Goal: Task Accomplishment & Management: Manage account settings

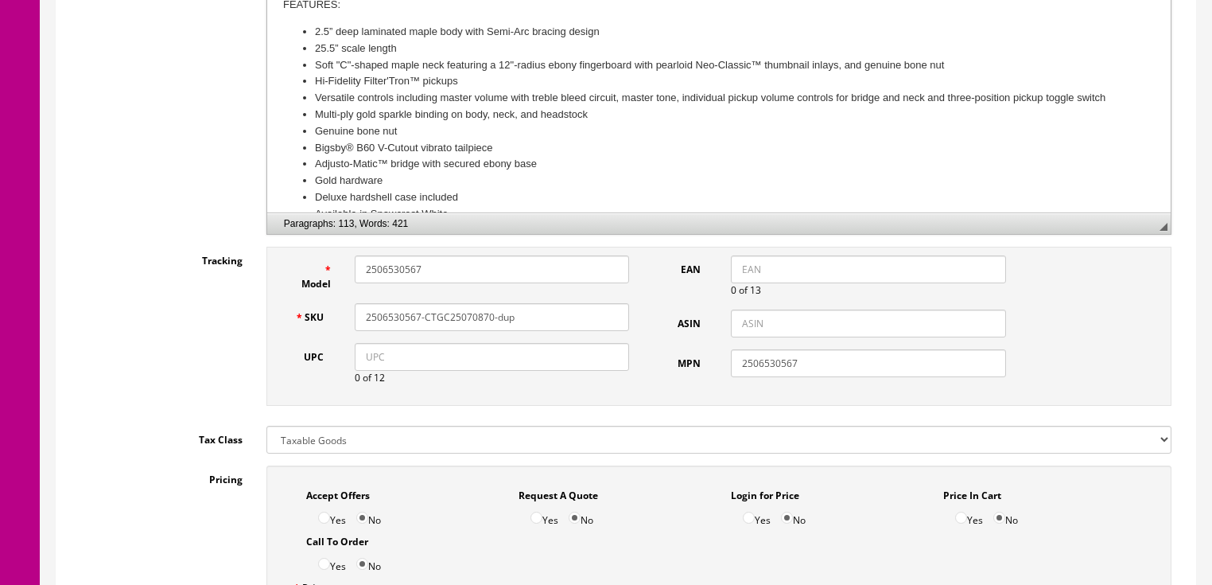
scroll to position [573, 0]
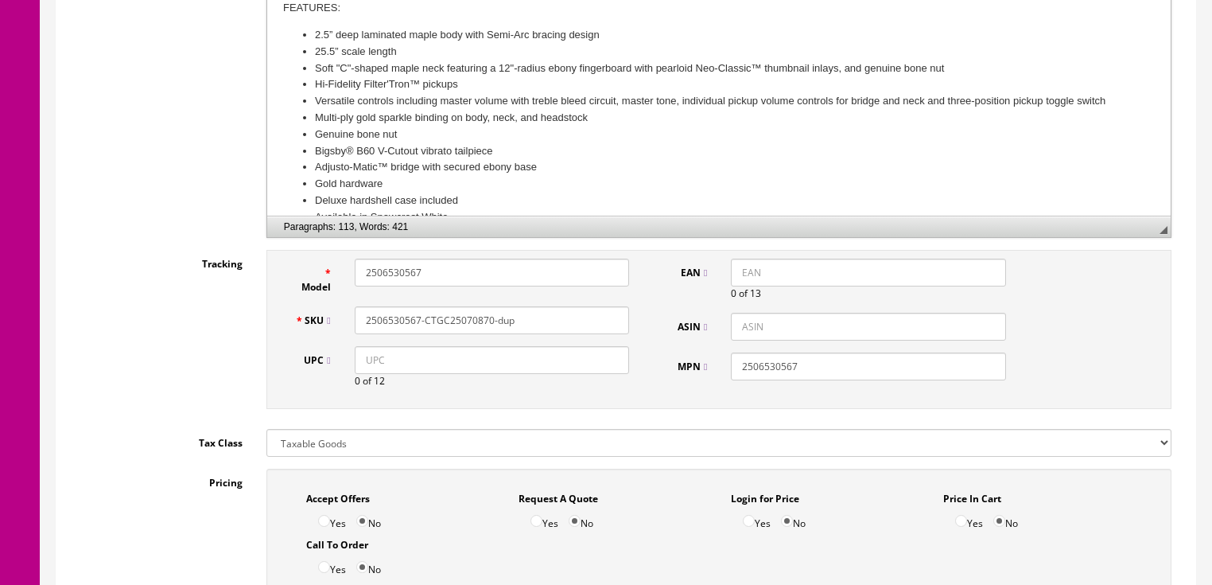
click at [431, 334] on input "2506530567-CTGC25070870-dup" at bounding box center [492, 320] width 274 height 28
type input "2506530567-CYGC25071210"
drag, startPoint x: 459, startPoint y: 292, endPoint x: 295, endPoint y: 292, distance: 163.9
click at [295, 292] on div "Model 2506530567" at bounding box center [462, 277] width 359 height 36
click at [355, 374] on input "UPC" at bounding box center [492, 360] width 274 height 28
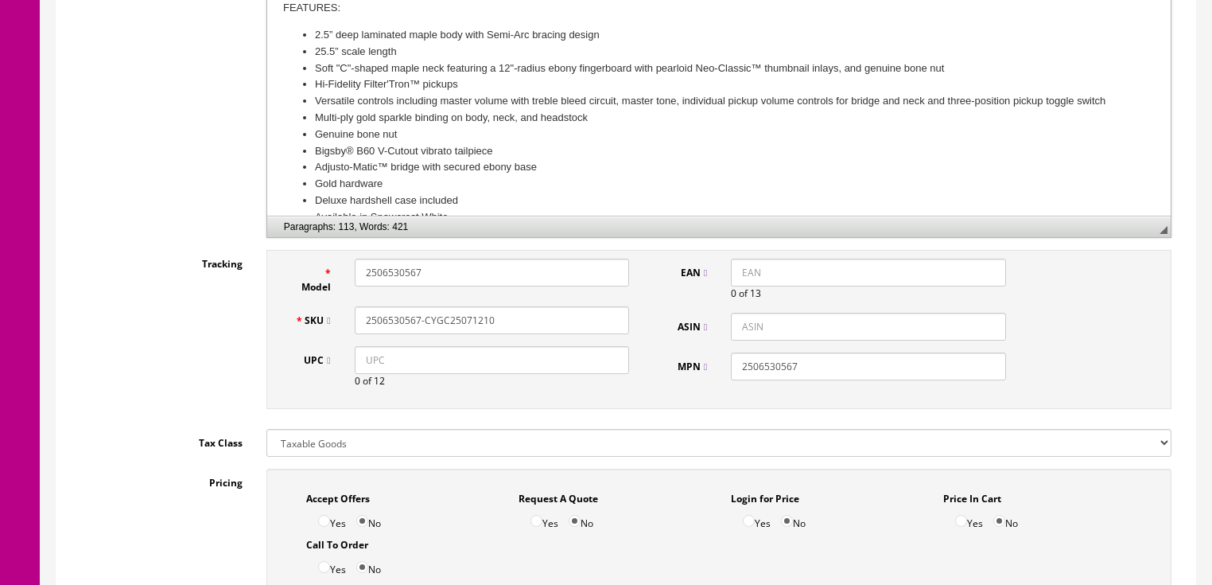
paste input "885978529254"
type input "885978529254"
click at [366, 374] on input "885978529254" at bounding box center [492, 360] width 274 height 28
click at [733, 286] on input "EAN" at bounding box center [868, 273] width 274 height 28
paste input "885978529254"
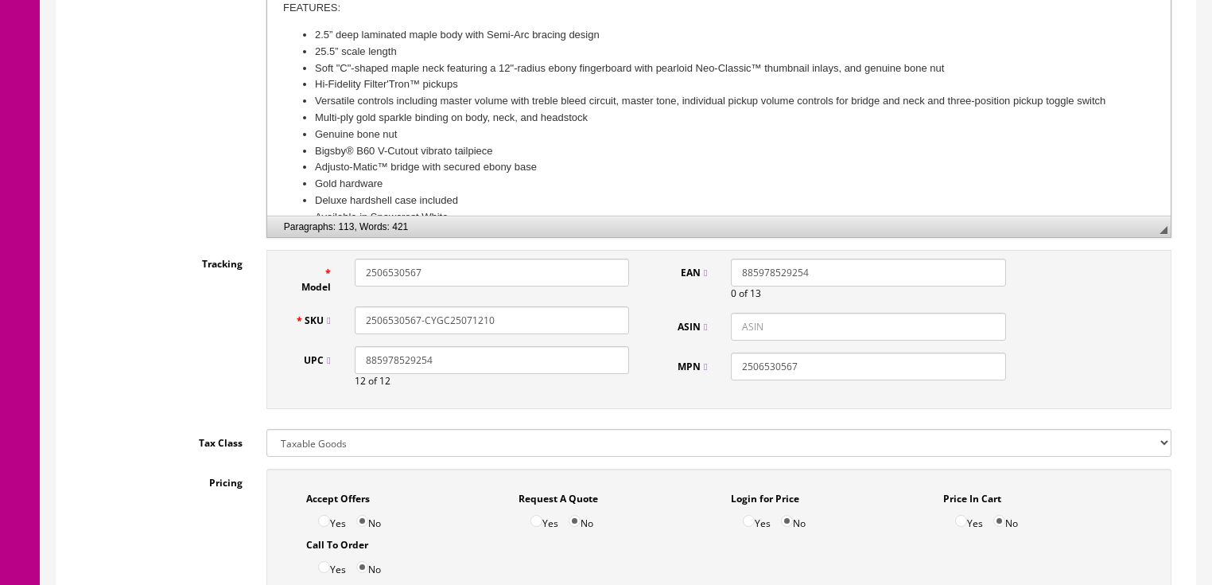
click at [734, 286] on input "885978529254" at bounding box center [868, 273] width 274 height 28
type input "0885978529254"
click at [92, 390] on div "Tracking Model 2506530567 SKU 2506530567-CYGC25071210 UPC 885978529254 12 of 12…" at bounding box center [625, 333] width 1115 height 167
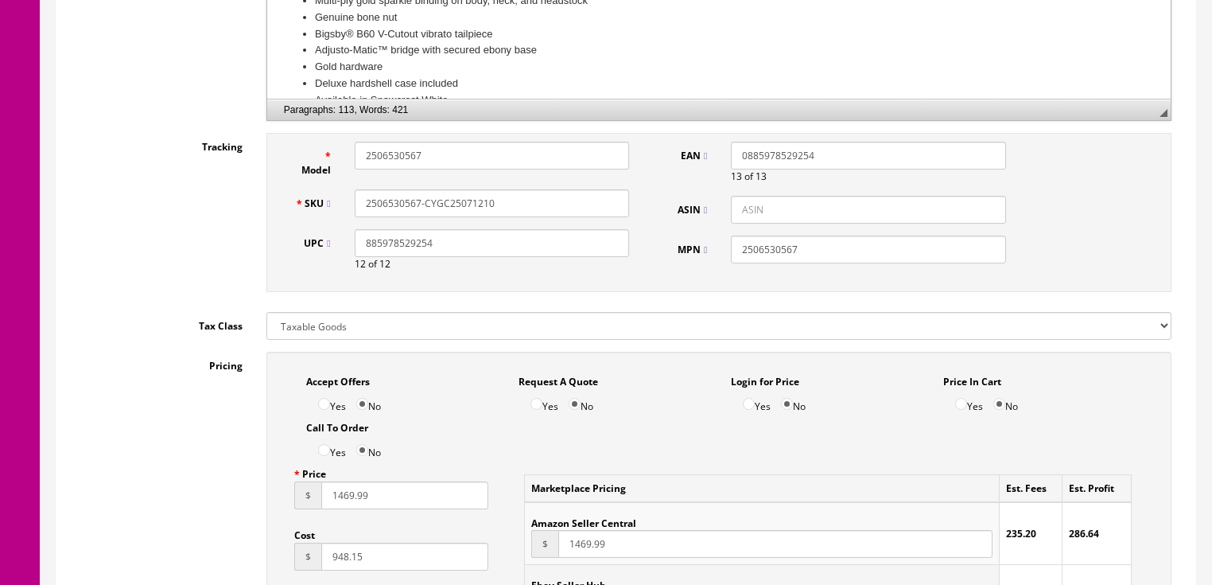
scroll to position [764, 0]
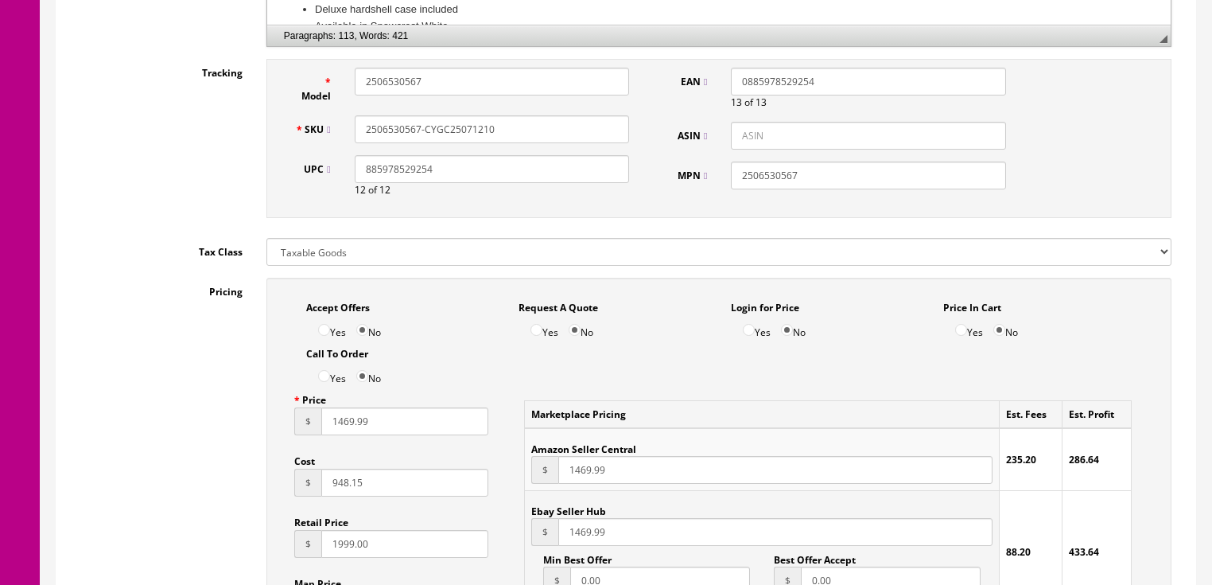
drag, startPoint x: 492, startPoint y: 161, endPoint x: 319, endPoint y: 157, distance: 172.7
click at [293, 143] on div "SKU 2506530567-CYGC25071210" at bounding box center [462, 129] width 359 height 28
click at [536, 143] on input "2506530567-CYGC25071210" at bounding box center [492, 129] width 274 height 28
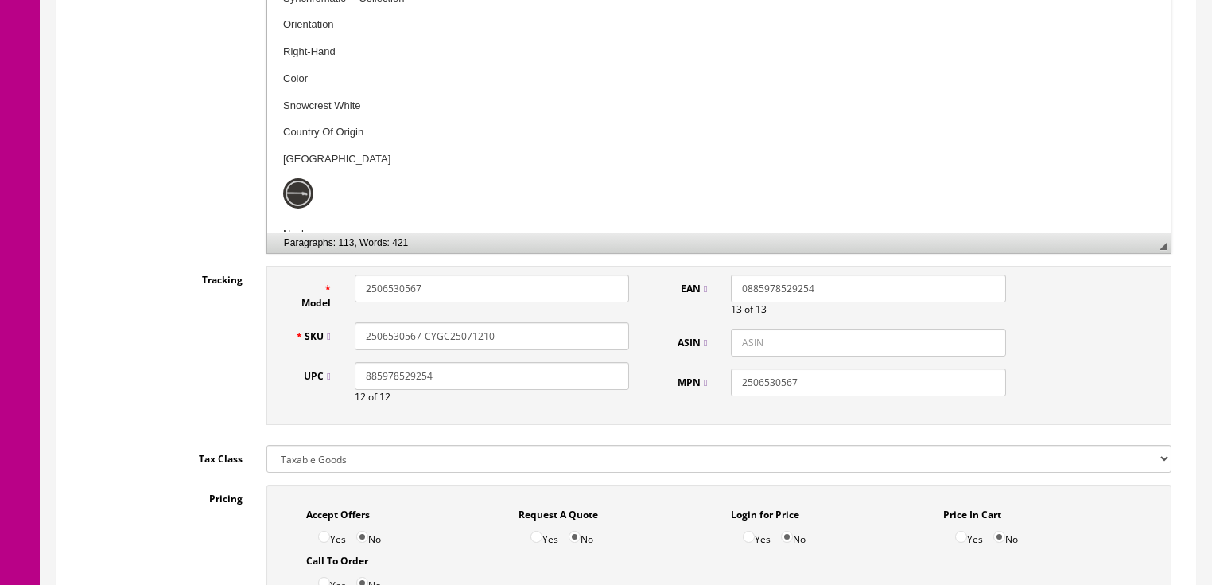
scroll to position [573, 0]
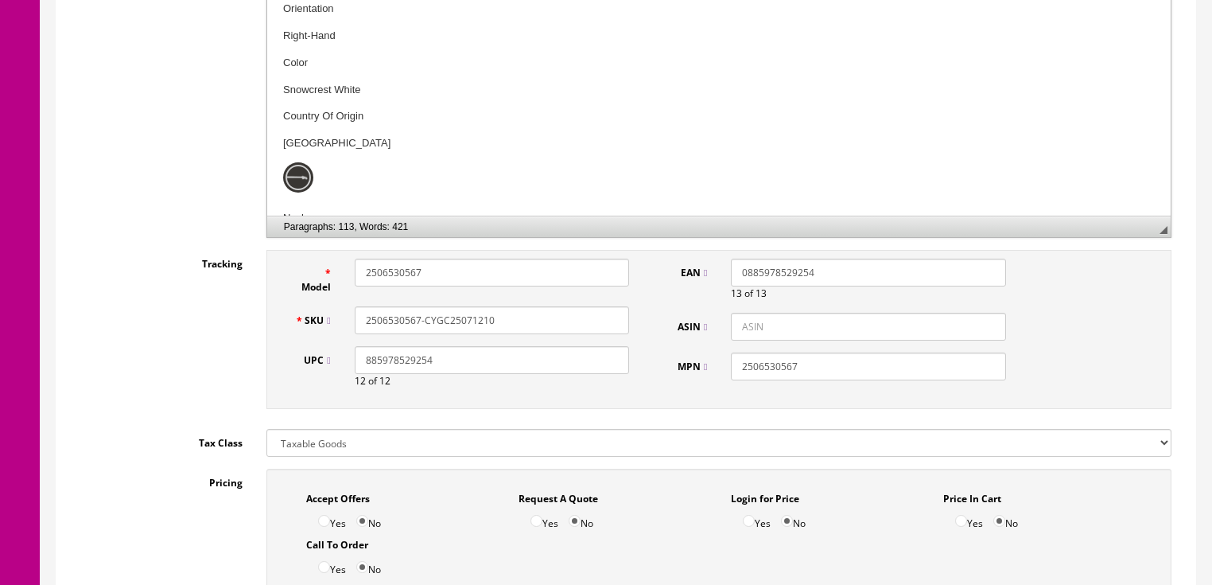
drag, startPoint x: 506, startPoint y: 343, endPoint x: 185, endPoint y: 337, distance: 320.7
click at [157, 337] on div "Tracking Model 2506530567 SKU 2506530567-CYGC25071210 UPC 885978529254 12 of 12…" at bounding box center [625, 333] width 1115 height 167
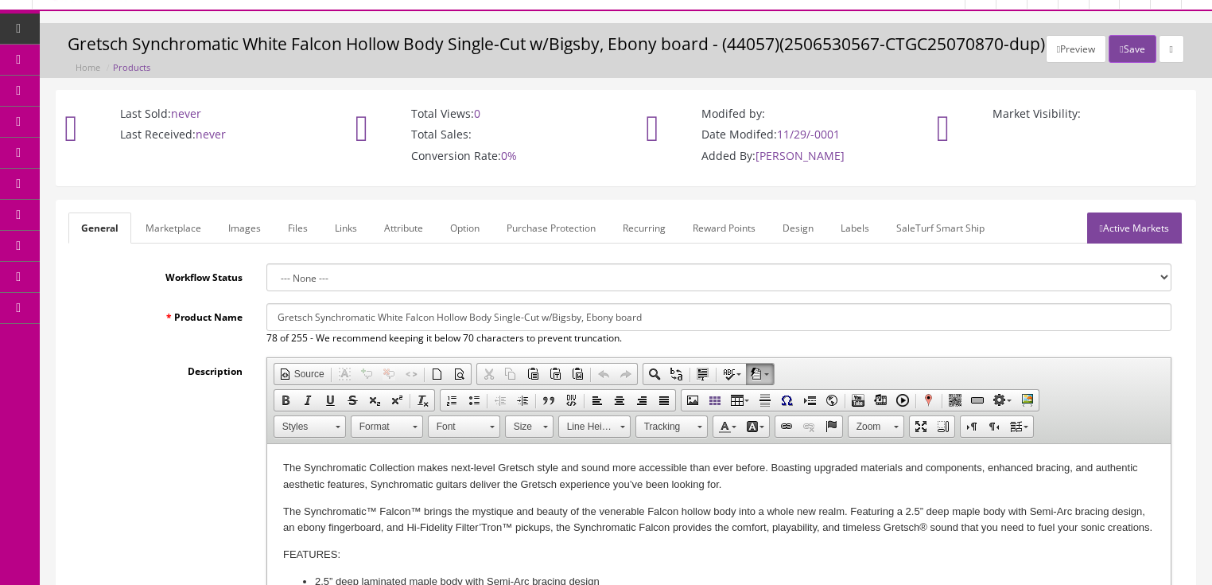
scroll to position [0, 0]
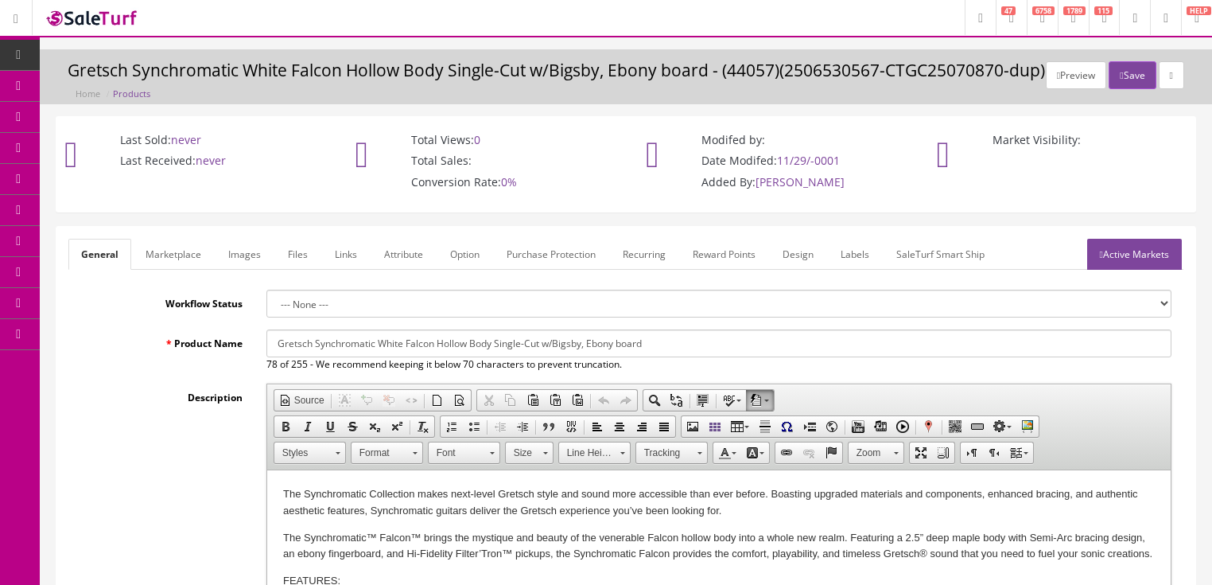
click at [1120, 270] on link "Active Markets" at bounding box center [1135, 254] width 95 height 31
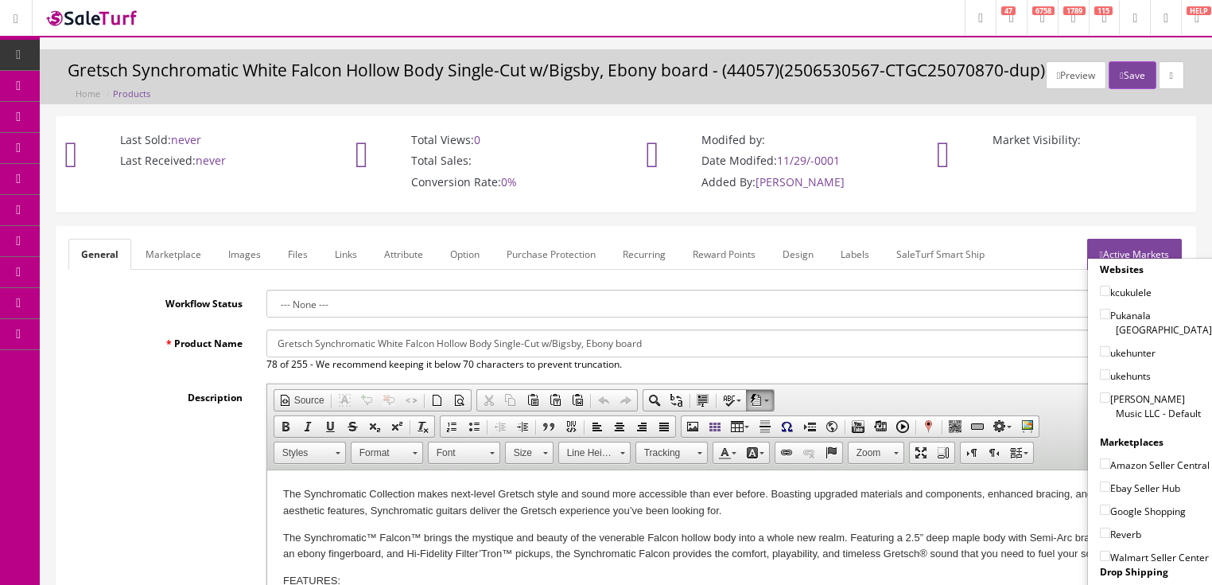
click at [1100, 403] on input"] "Butler Music LLC - Default" at bounding box center [1105, 397] width 10 height 10
checkbox input"] "true"
click at [1100, 469] on input"] "Amazon Seller Central" at bounding box center [1105, 463] width 10 height 10
checkbox input"] "true"
click at [1100, 492] on input"] "Ebay Seller Hub" at bounding box center [1105, 486] width 10 height 10
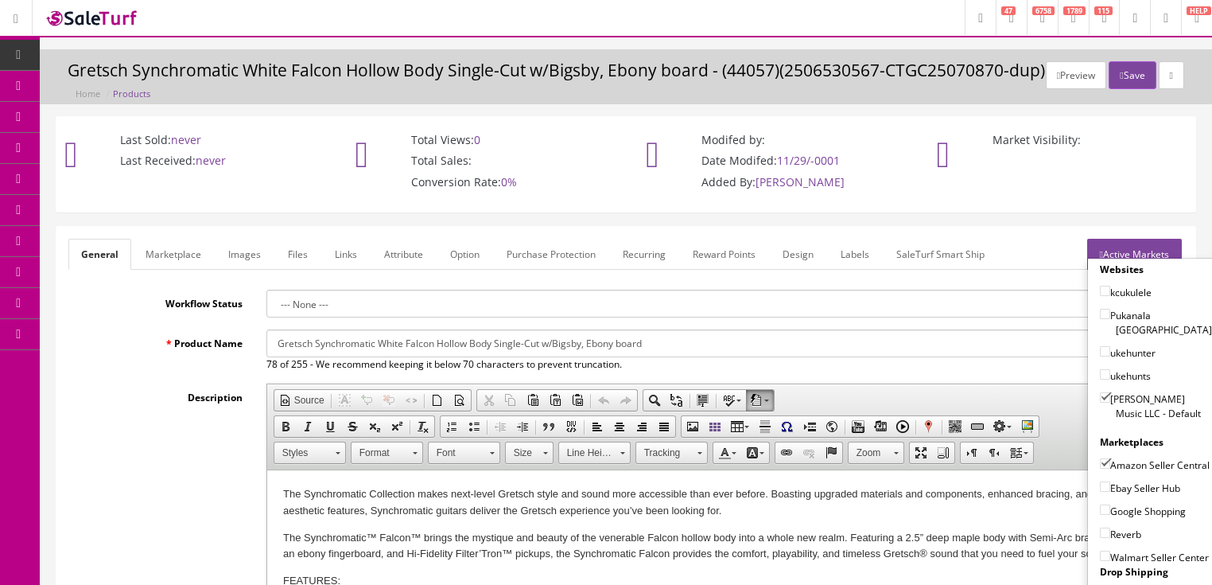
checkbox input"] "true"
click at [1100, 515] on input"] "Google Shopping" at bounding box center [1105, 509] width 10 height 10
checkbox input"] "true"
click at [1100, 538] on input"] "Reverb" at bounding box center [1105, 532] width 10 height 10
checkbox input"] "true"
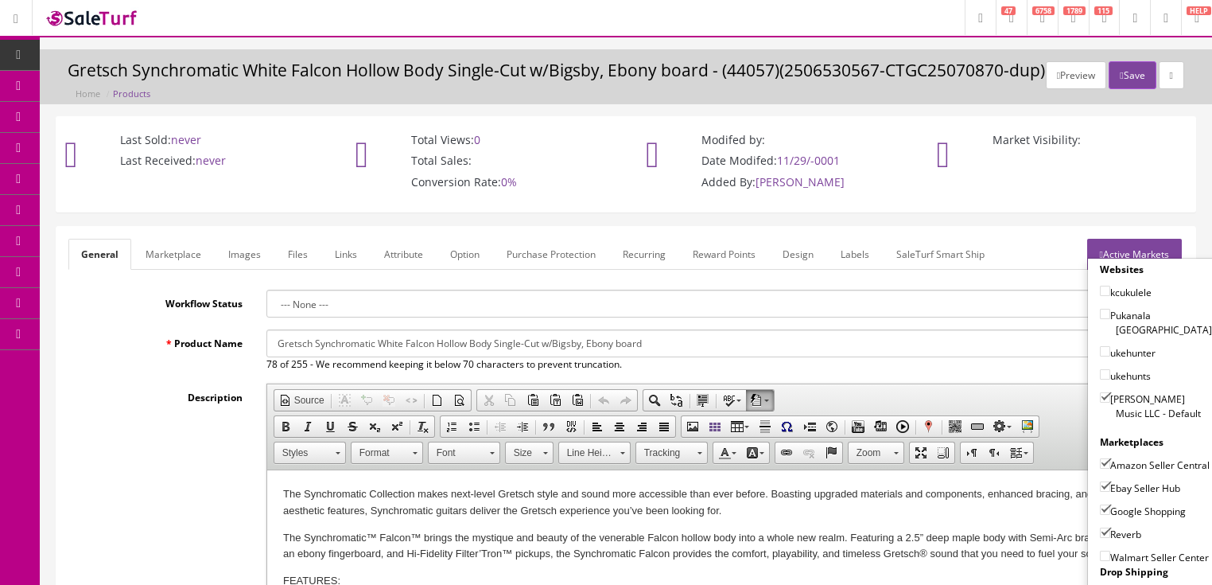
click at [1142, 270] on link "Active Markets" at bounding box center [1135, 254] width 95 height 31
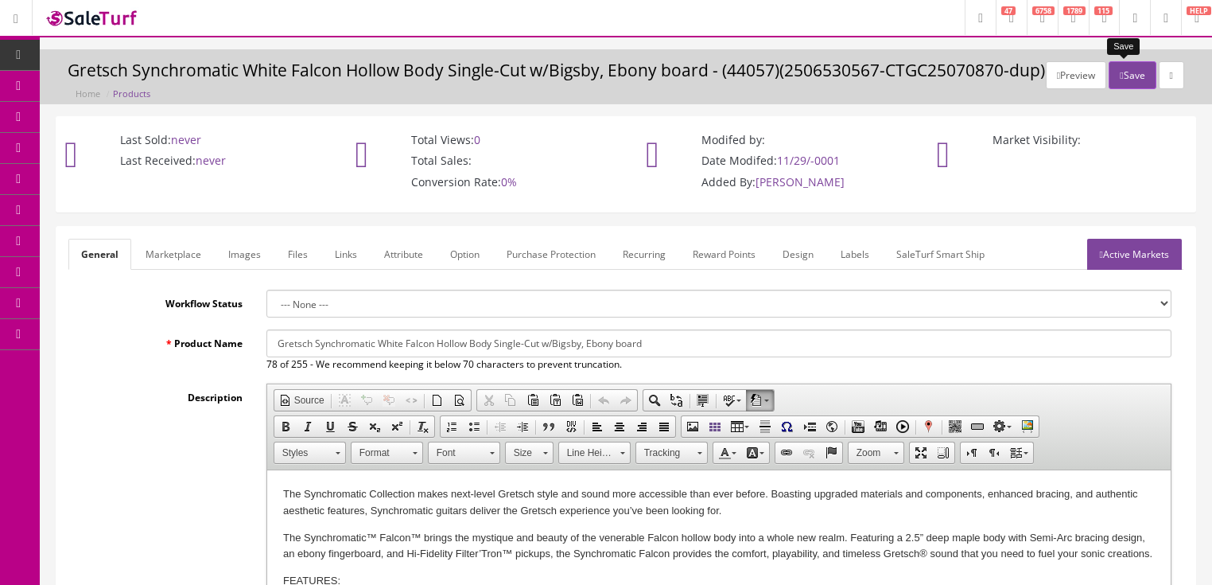
click at [1132, 76] on button "Save" at bounding box center [1132, 75] width 47 height 28
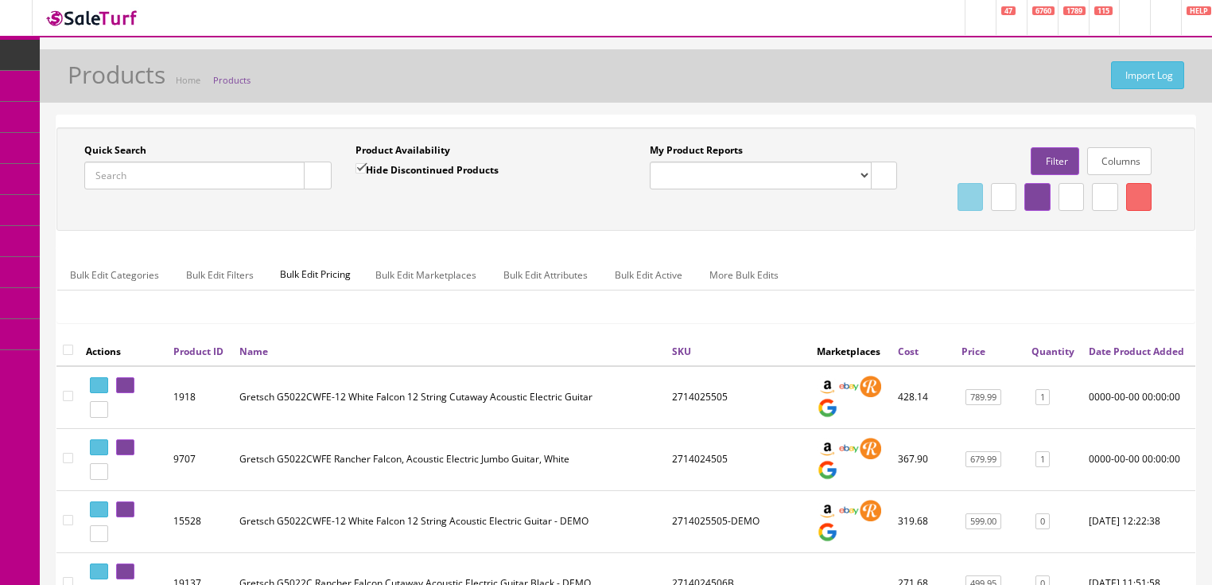
click at [241, 170] on input "Quick Search" at bounding box center [194, 176] width 220 height 28
paste input "2506530567-CYGC25071210"
type input "2506530567-CYGC25071210"
click at [360, 165] on input "Hide Discontinued Products" at bounding box center [361, 168] width 10 height 10
checkbox input "false"
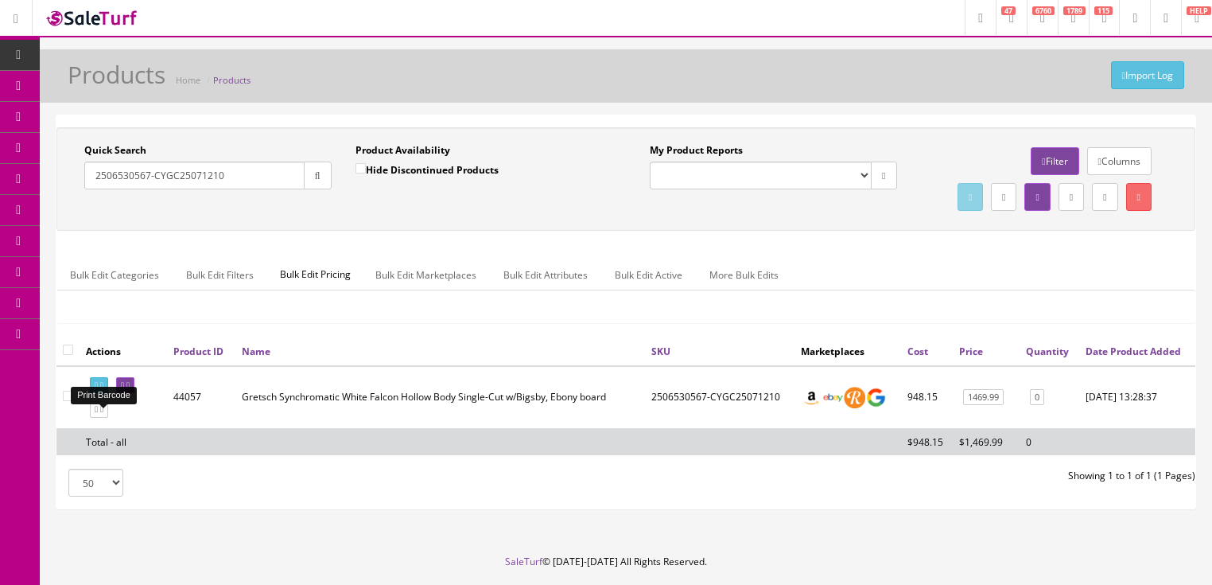
click at [103, 390] on icon at bounding box center [101, 385] width 3 height 9
drag, startPoint x: 230, startPoint y: 164, endPoint x: 93, endPoint y: 188, distance: 138.9
click at [93, 188] on input "2506530567-CYGC25071210" at bounding box center [194, 176] width 220 height 28
paste input "919994503"
click at [320, 188] on button "button" at bounding box center [318, 176] width 28 height 28
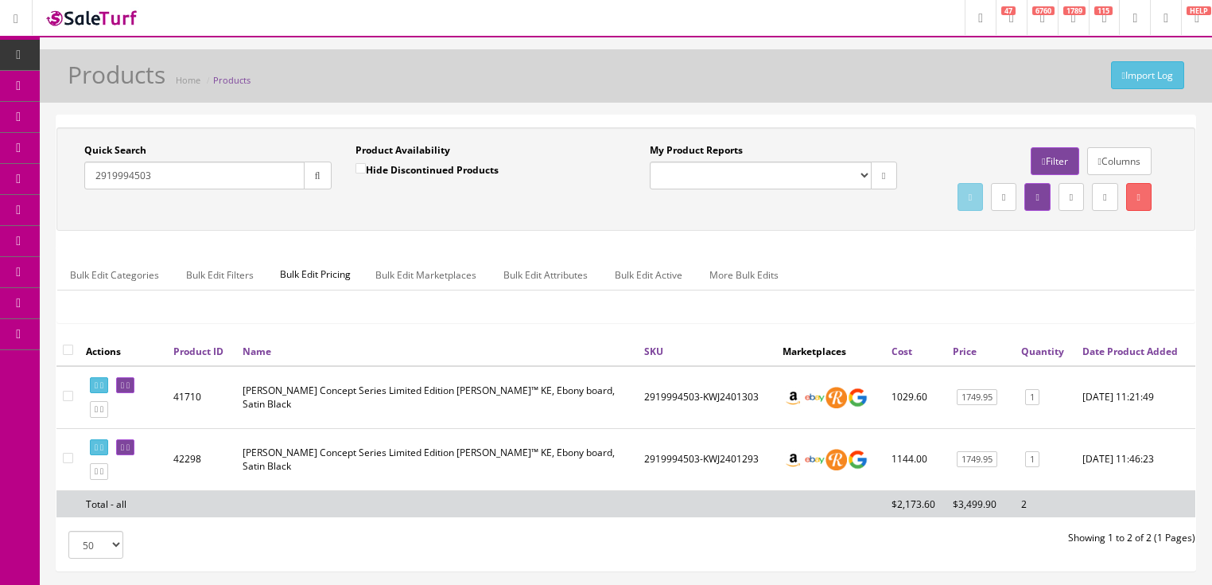
drag, startPoint x: 154, startPoint y: 184, endPoint x: 82, endPoint y: 193, distance: 72.2
click at [80, 192] on div "Quick Search 2919994503 Date From" at bounding box center [207, 172] width 271 height 58
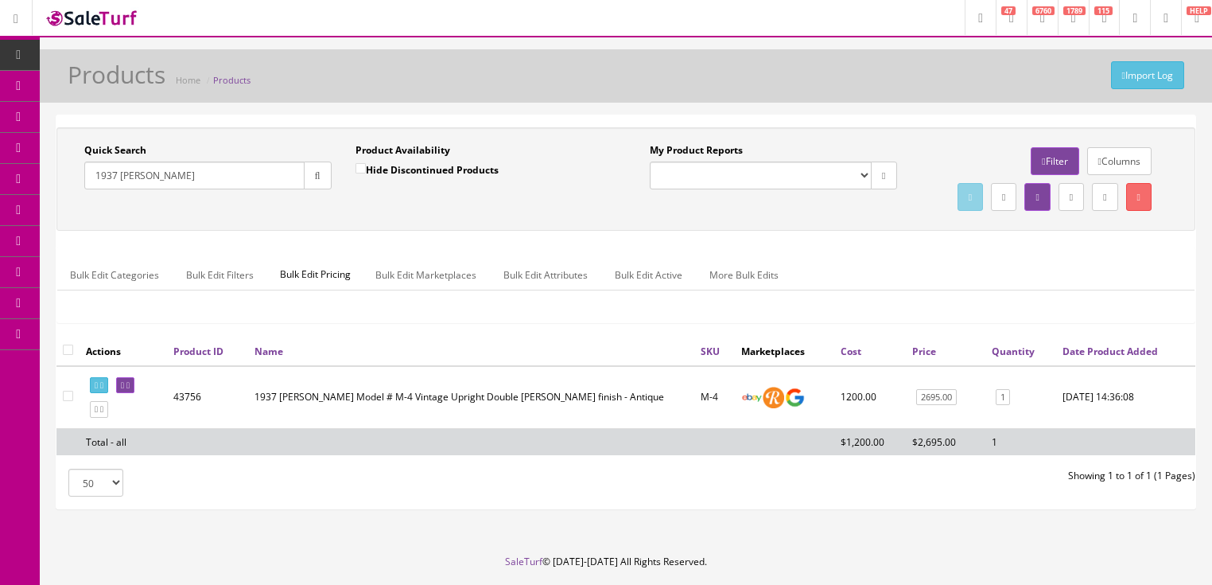
drag, startPoint x: 162, startPoint y: 184, endPoint x: 83, endPoint y: 207, distance: 82.1
click at [83, 207] on div "Quick Search 1937 kay Date From Product Availability Hide Discontinued Products…" at bounding box center [625, 179] width 1131 height 72
type input "czone bass"
click at [325, 178] on button "button" at bounding box center [318, 176] width 28 height 28
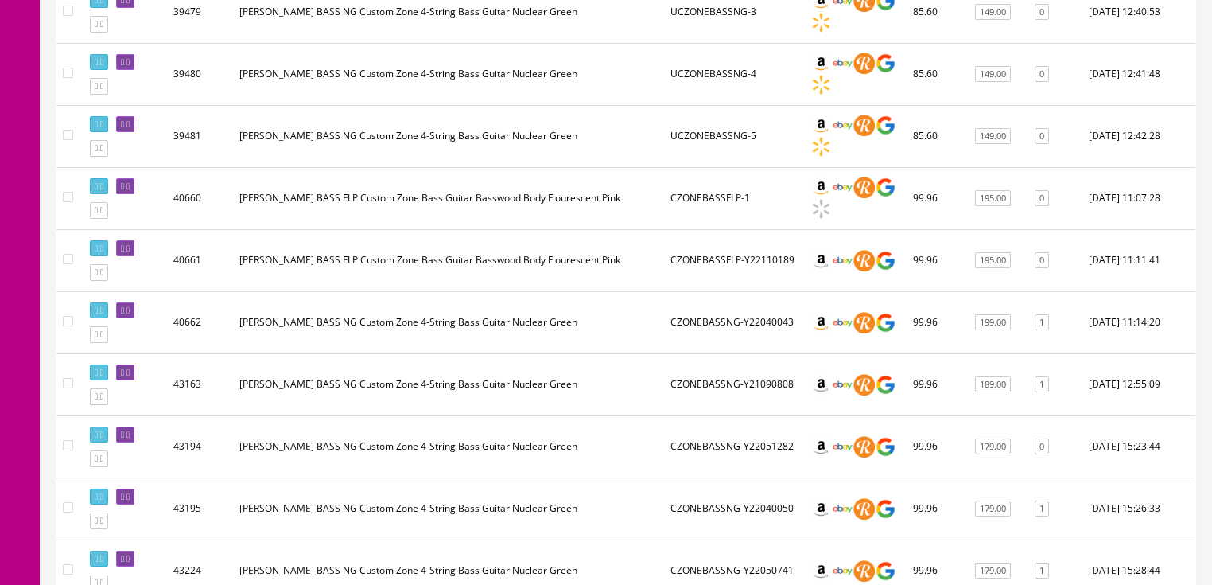
scroll to position [764, 0]
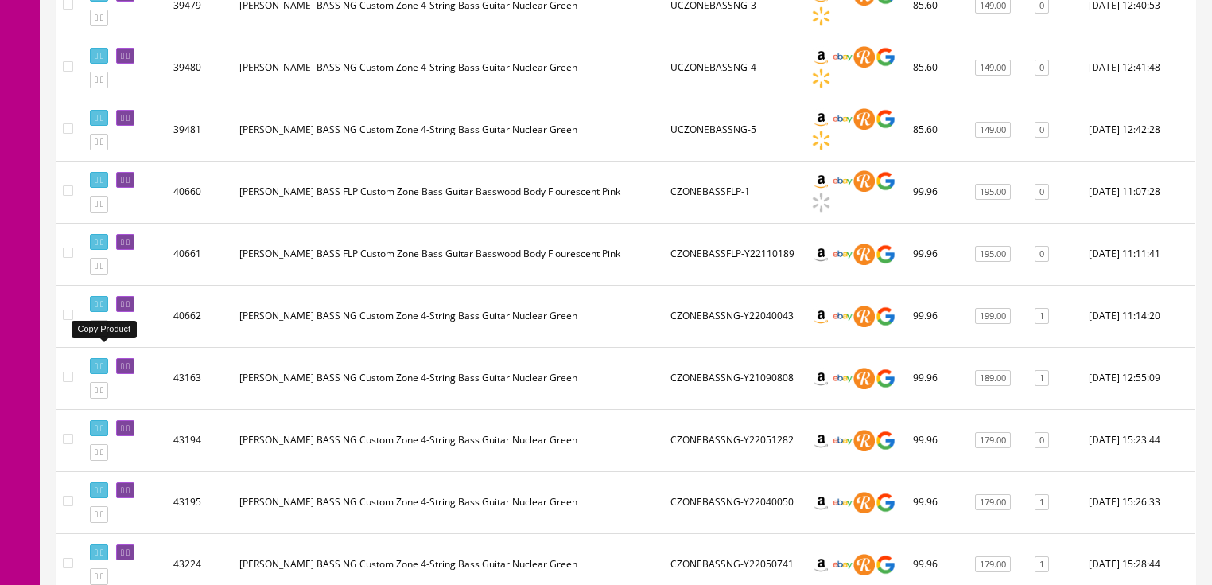
click at [103, 337] on link at bounding box center [99, 328] width 18 height 17
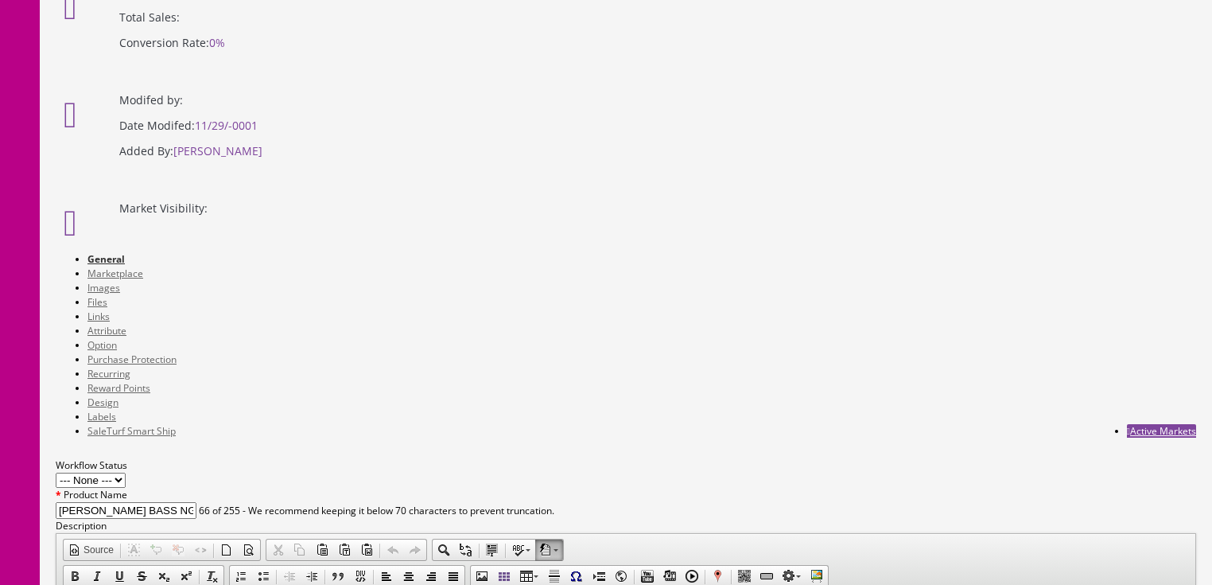
drag, startPoint x: 458, startPoint y: 450, endPoint x: 535, endPoint y: 450, distance: 76.4
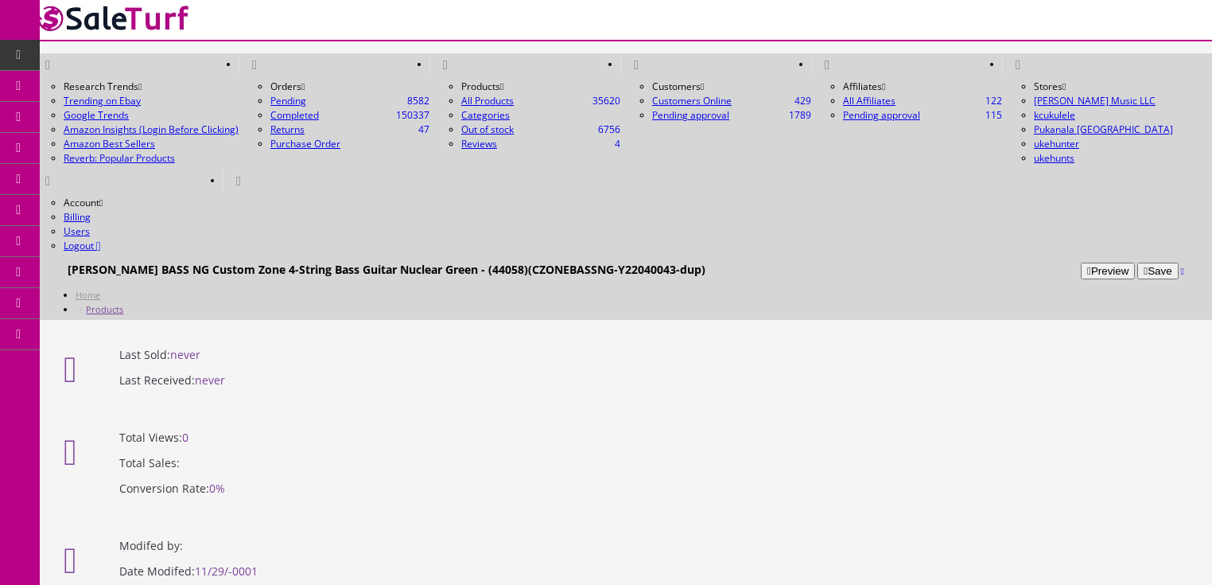
type input "CZONEBASSNG-Y22051381"
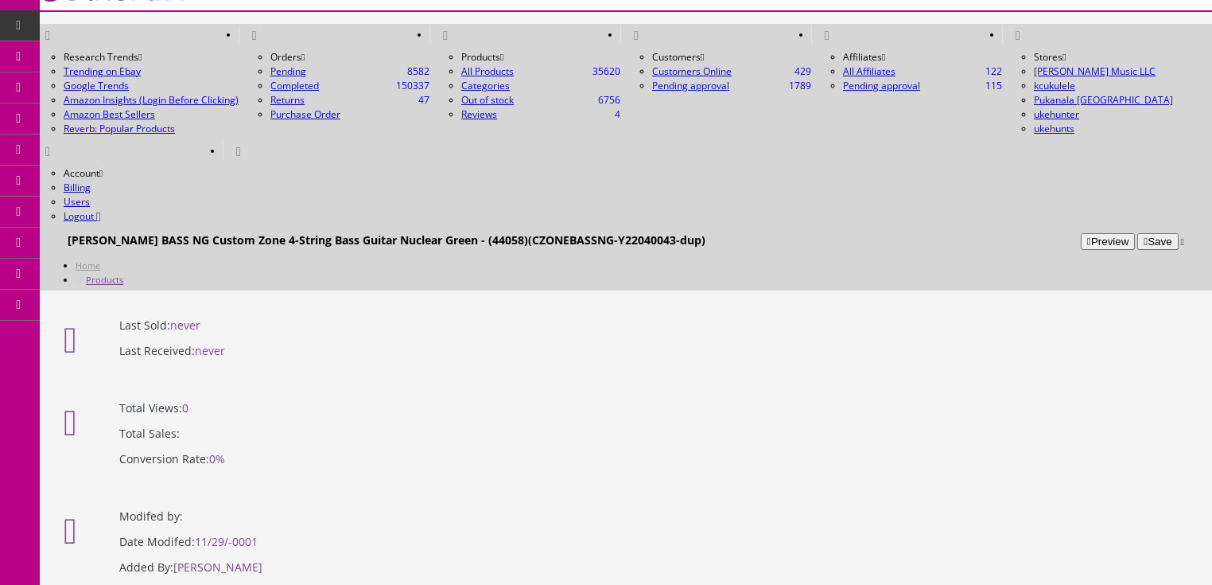
scroll to position [191, 0]
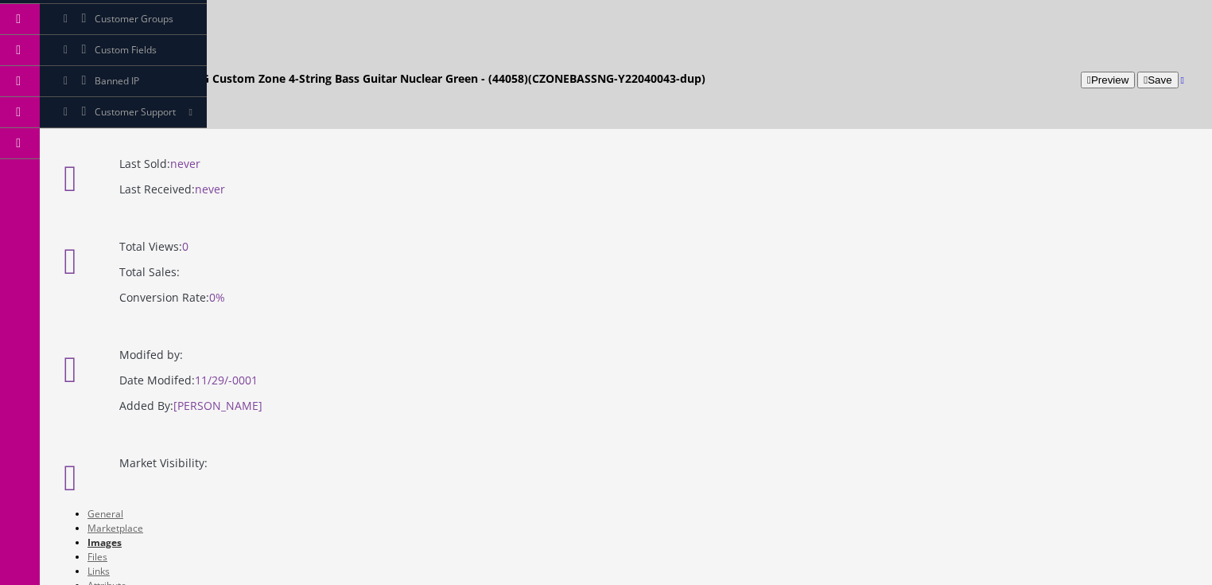
drag, startPoint x: 759, startPoint y: 379, endPoint x: 241, endPoint y: 374, distance: 518.0
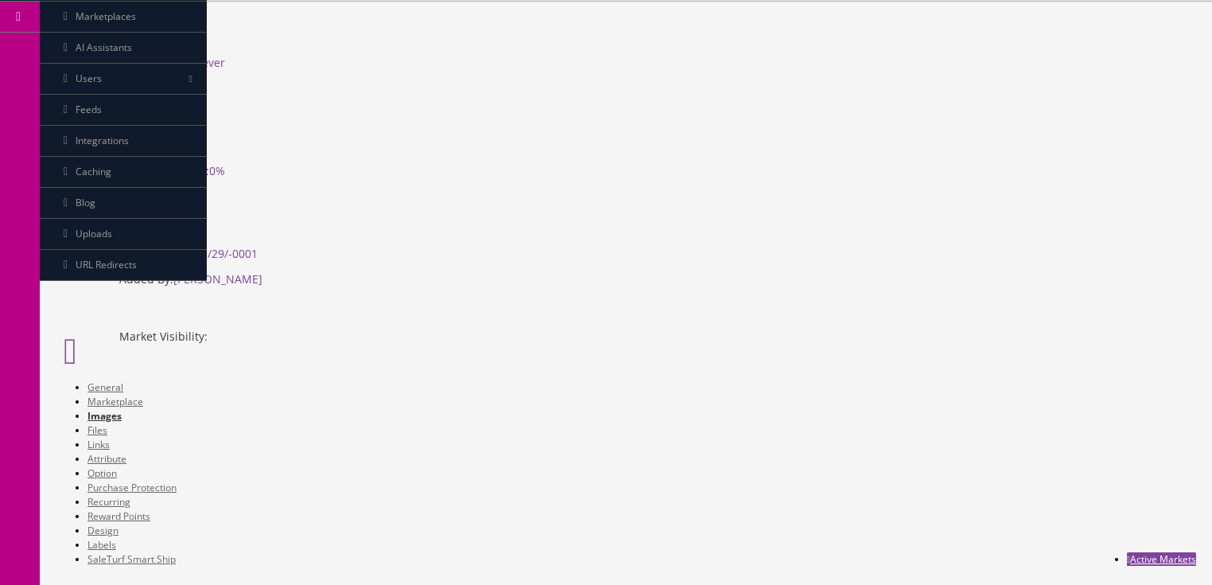
scroll to position [318, 0]
drag, startPoint x: 735, startPoint y: 545, endPoint x: 461, endPoint y: 183, distance: 453.8
drag, startPoint x: 544, startPoint y: 525, endPoint x: 746, endPoint y: 195, distance: 387.1
drag, startPoint x: 282, startPoint y: 372, endPoint x: 1005, endPoint y: 267, distance: 730.8
drag, startPoint x: 729, startPoint y: 410, endPoint x: 230, endPoint y: 430, distance: 499.2
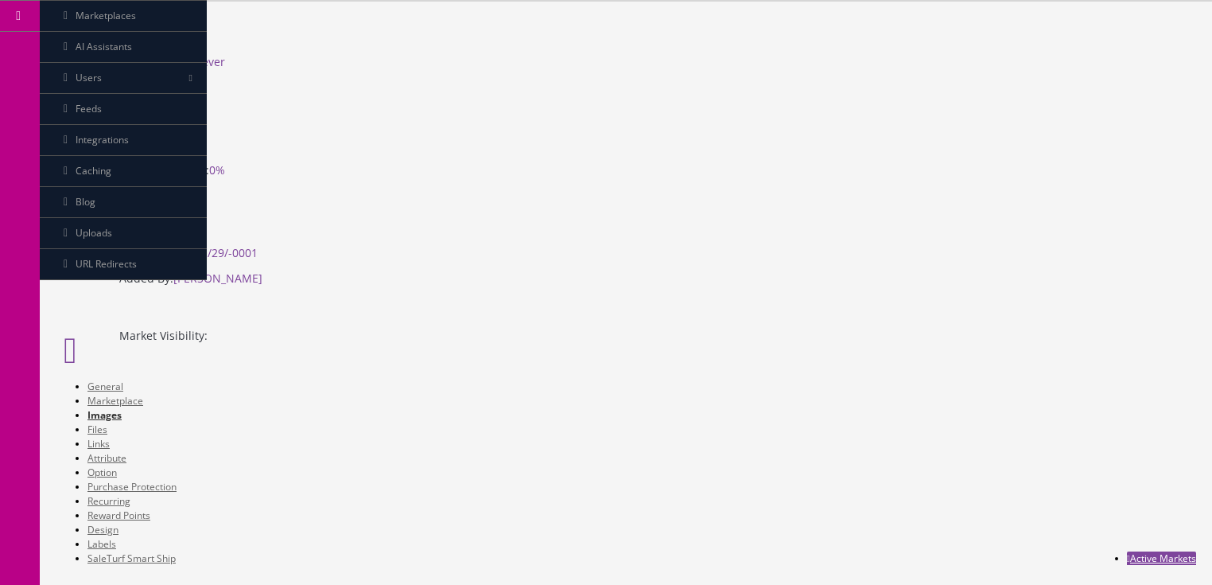
drag, startPoint x: 724, startPoint y: 520, endPoint x: 697, endPoint y: 346, distance: 175.5
drag, startPoint x: 722, startPoint y: 529, endPoint x: 967, endPoint y: 382, distance: 285.8
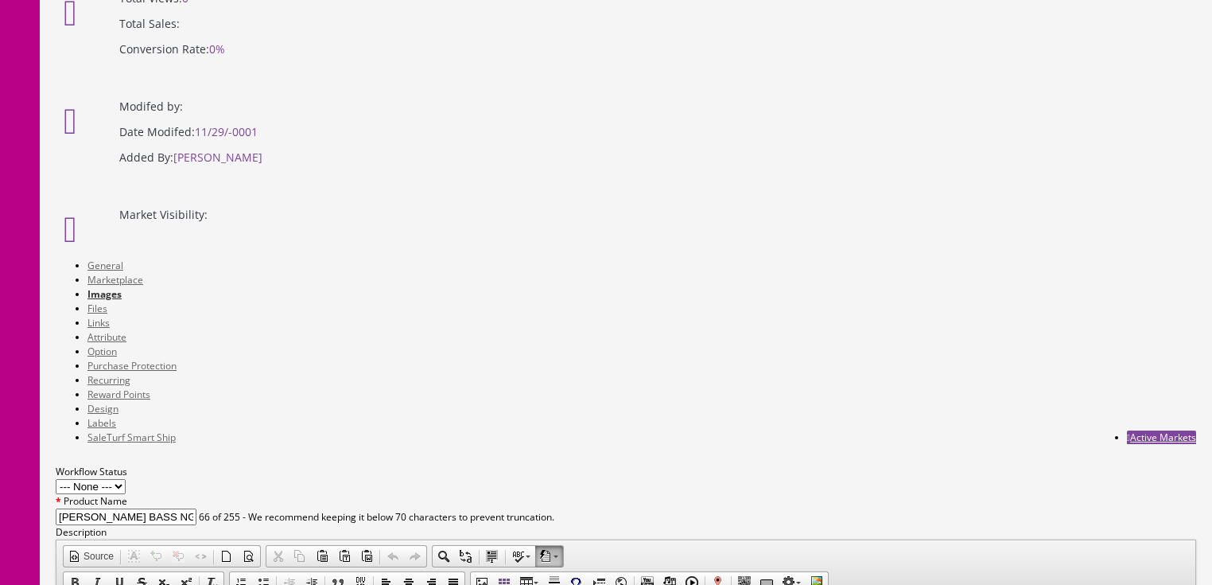
scroll to position [446, 0]
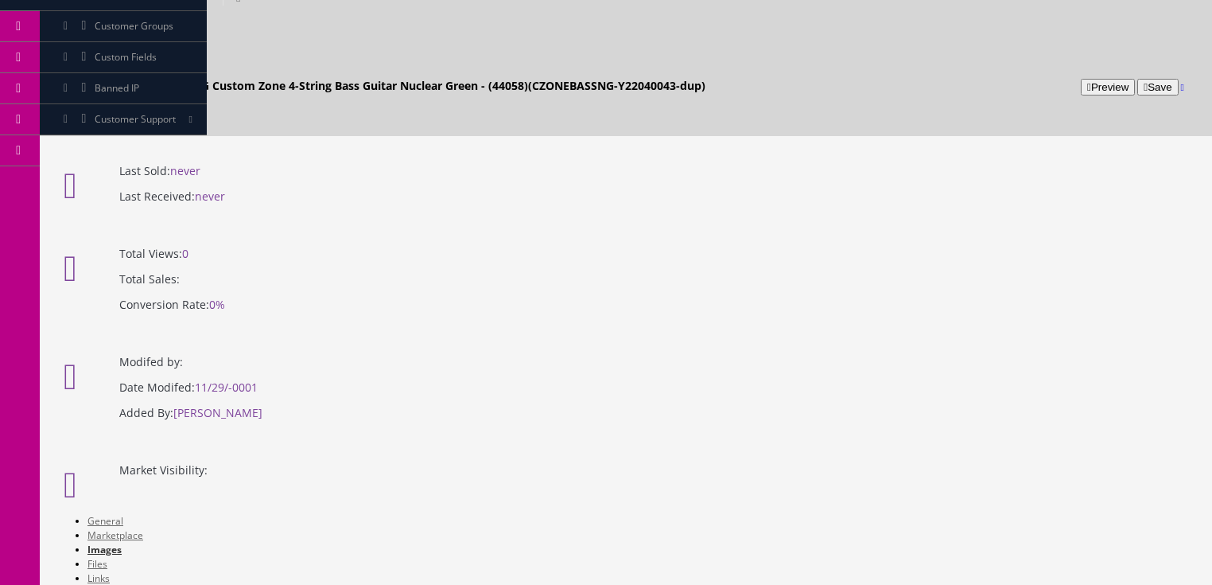
scroll to position [191, 0]
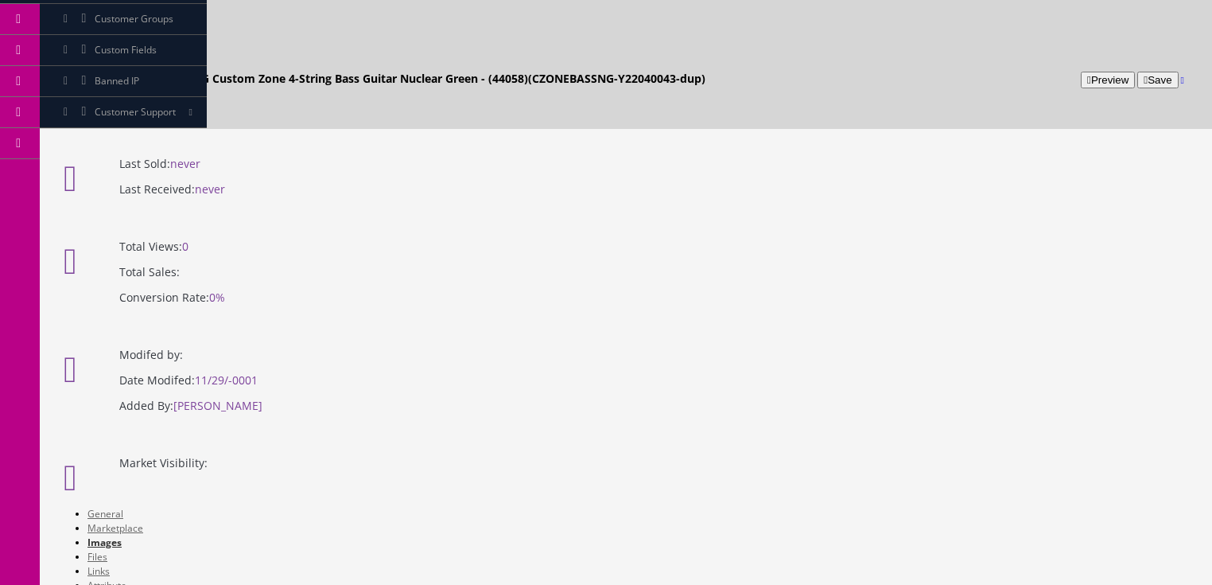
drag, startPoint x: 1101, startPoint y: 192, endPoint x: 1094, endPoint y: 204, distance: 14.6
checkbox input"] "true"
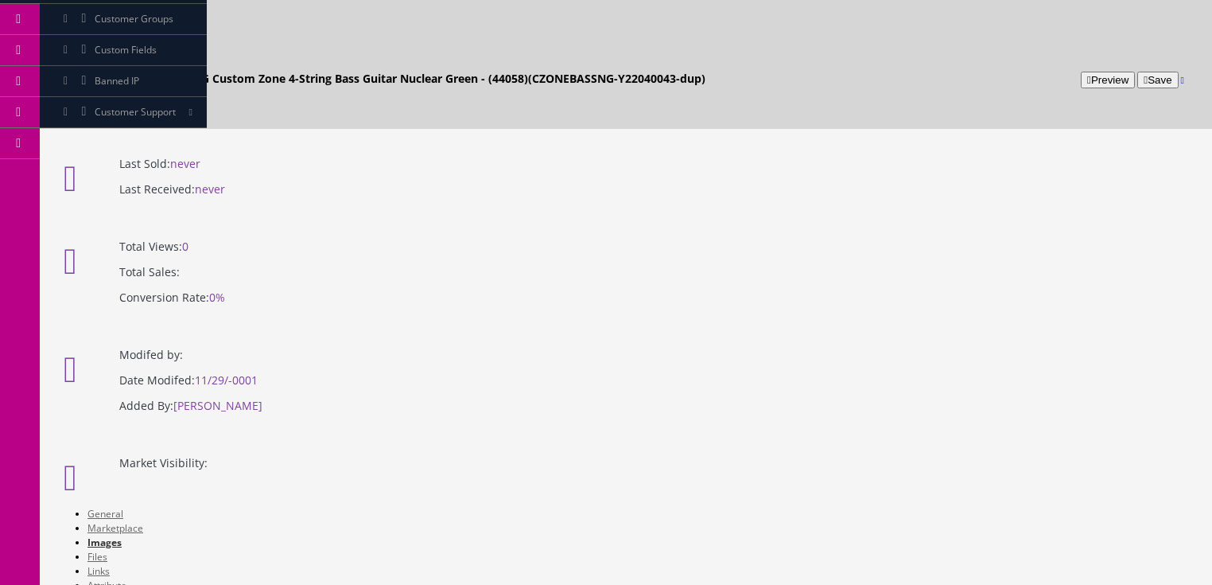
checkbox input"] "true"
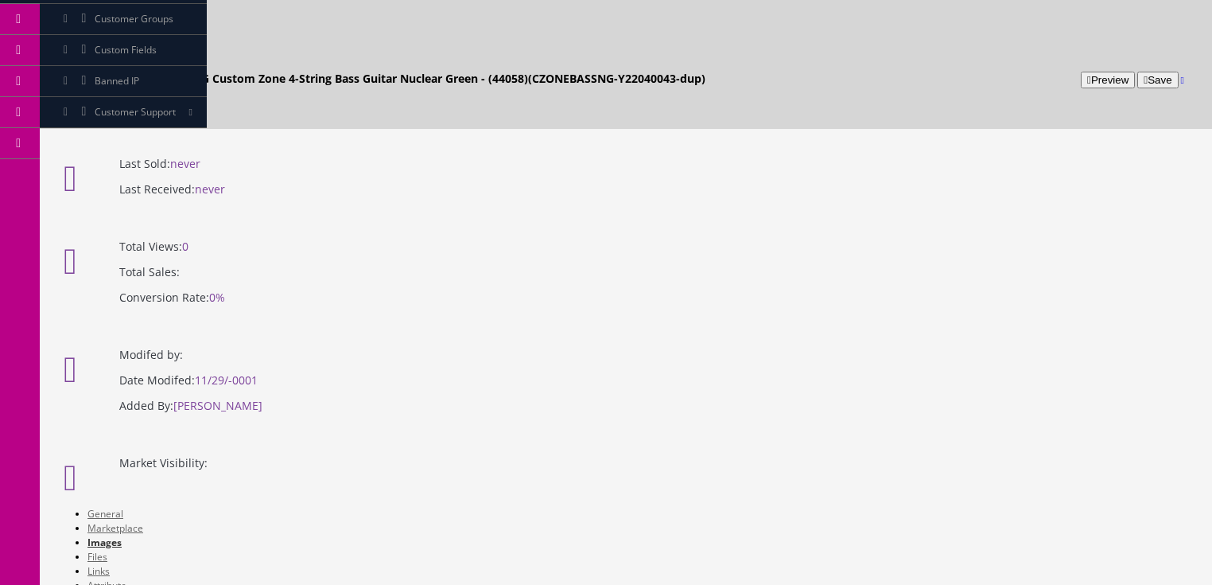
checkbox input"] "true"
click at [88, 507] on link "General" at bounding box center [106, 514] width 36 height 14
drag, startPoint x: 643, startPoint y: 911, endPoint x: 806, endPoint y: 921, distance: 163.4
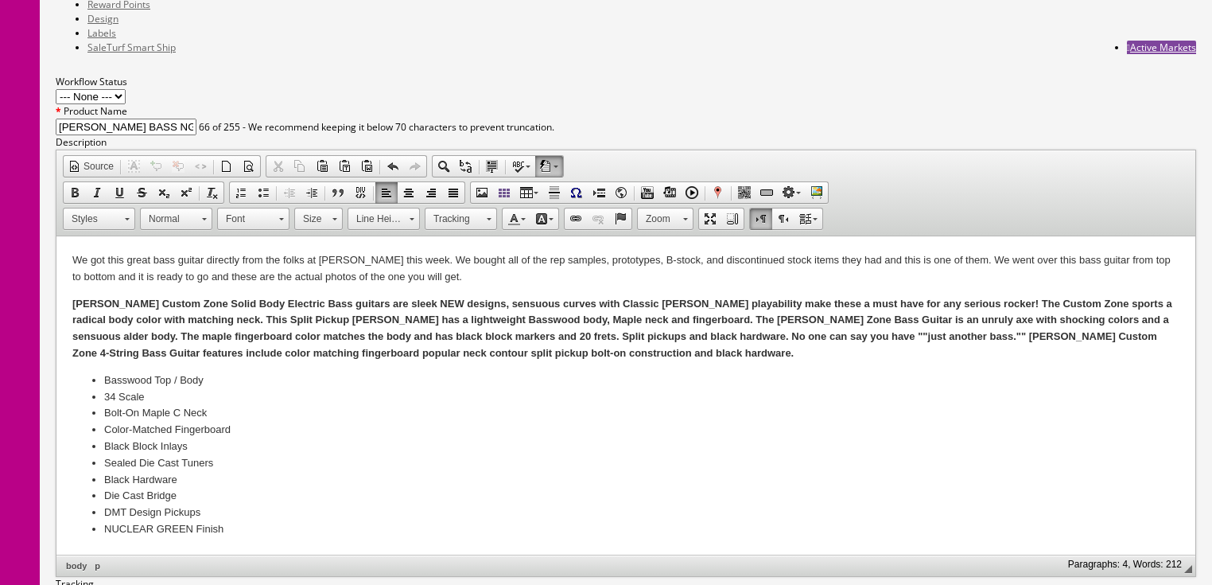
scroll to position [827, 0]
type input "179.00"
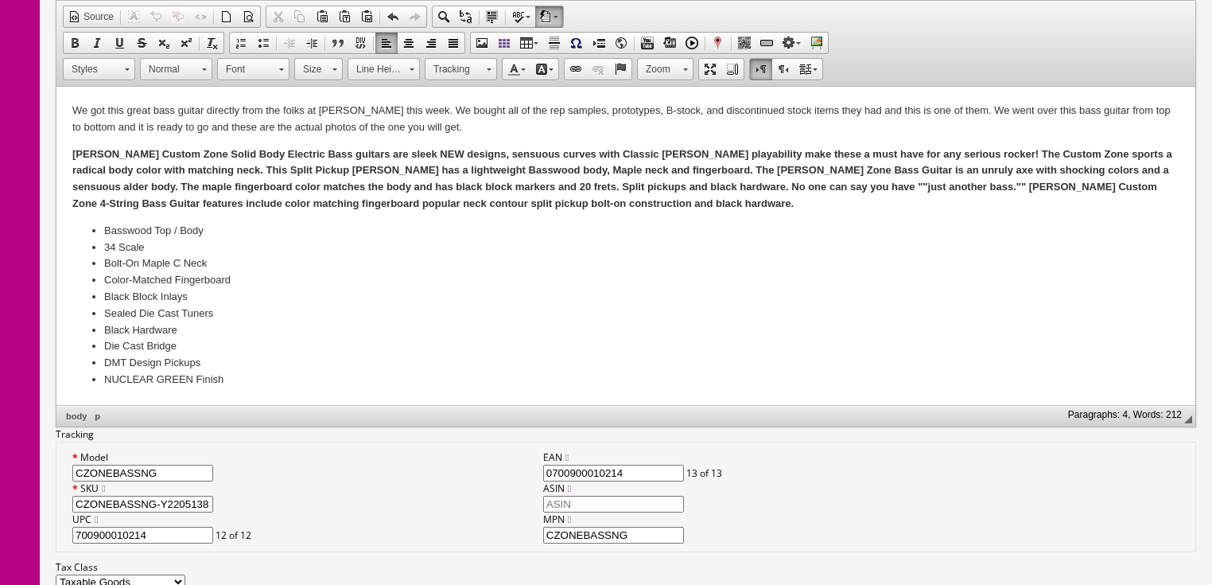
scroll to position [1082, 0]
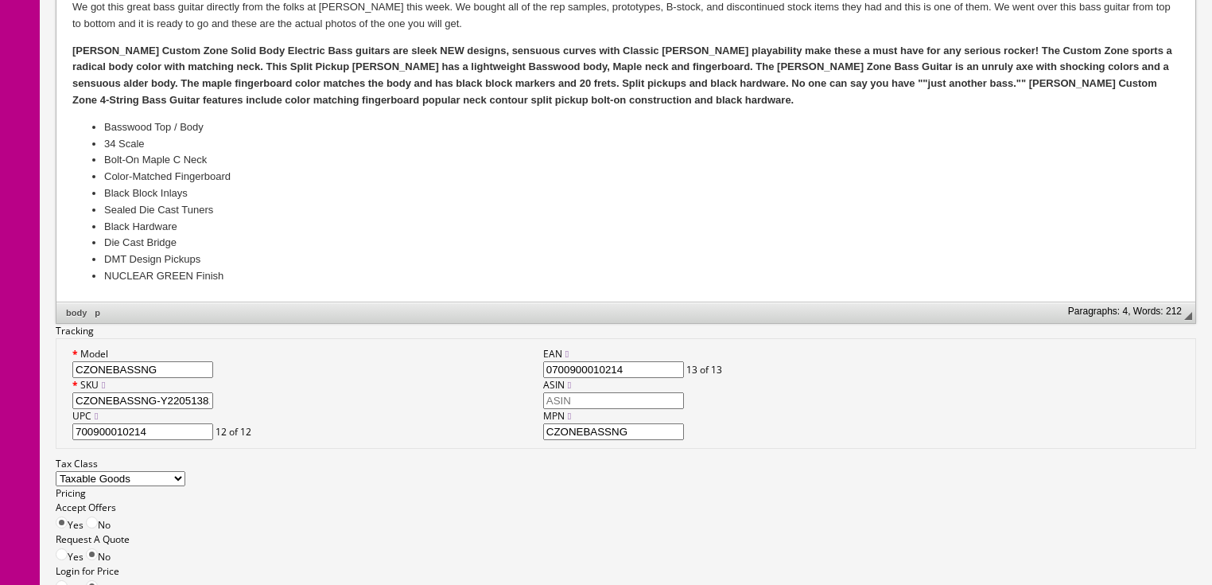
type input "169.00"
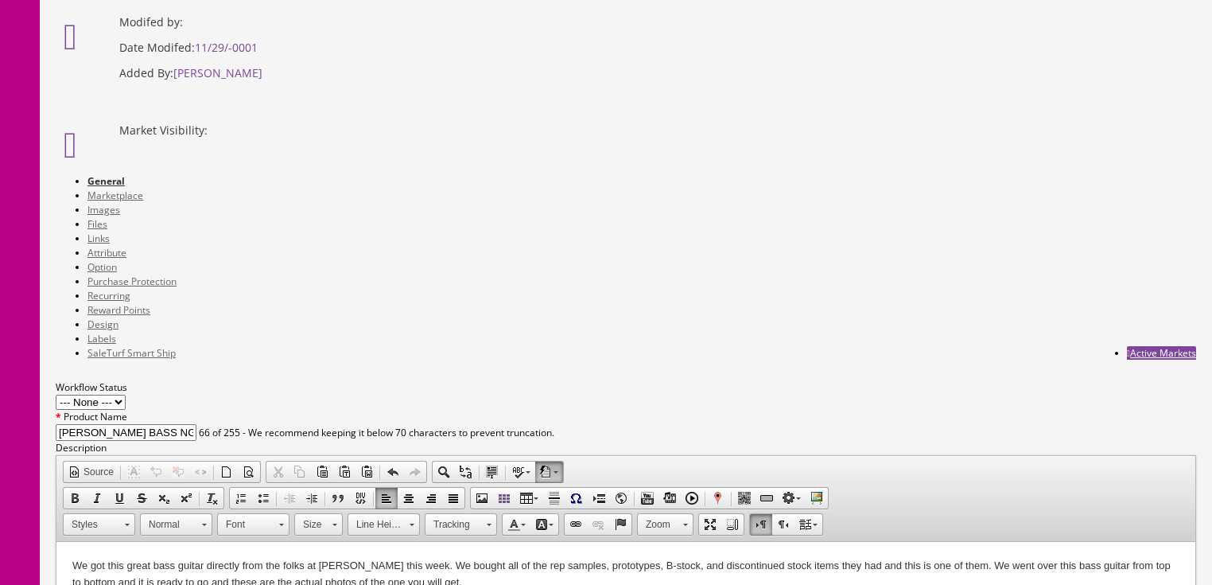
scroll to position [509, 0]
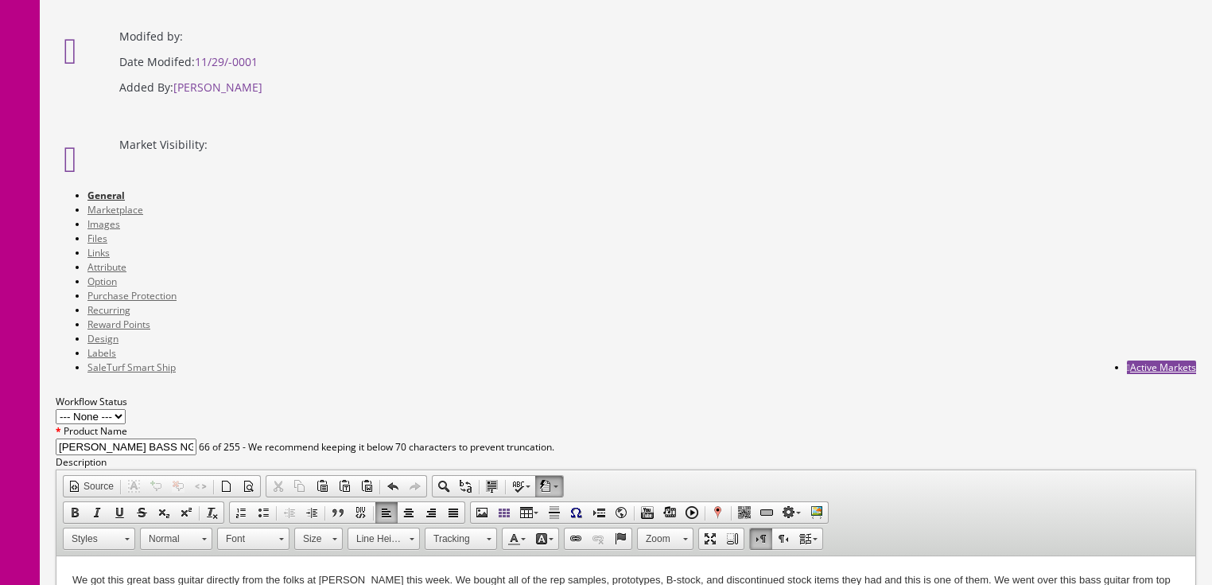
type input "169.00"
drag, startPoint x: 512, startPoint y: 377, endPoint x: 341, endPoint y: 378, distance: 170.3
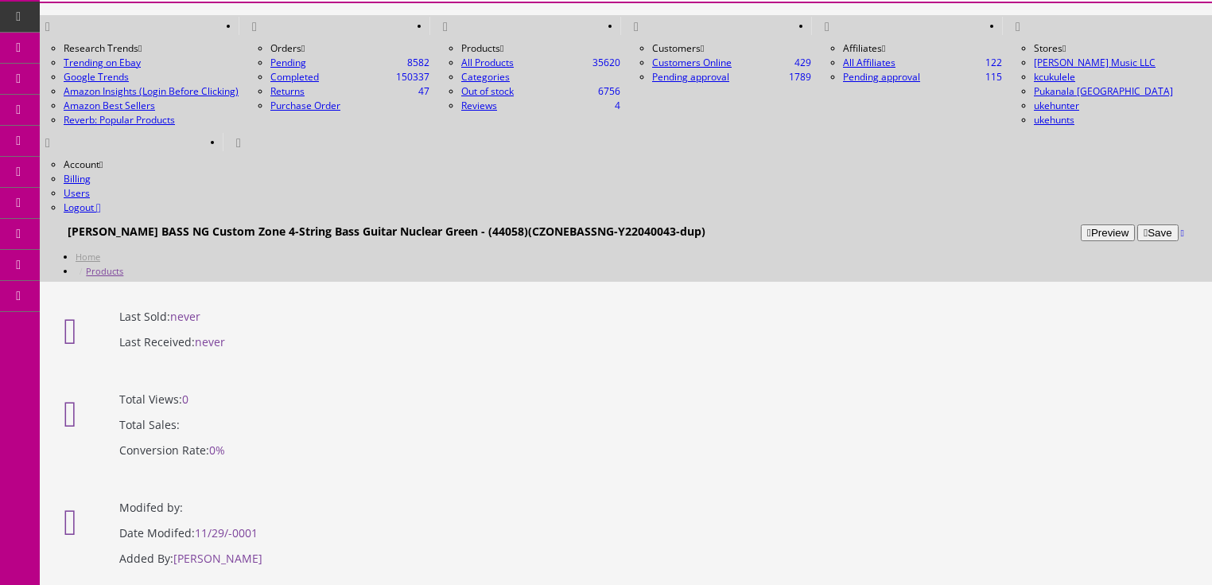
scroll to position [0, 0]
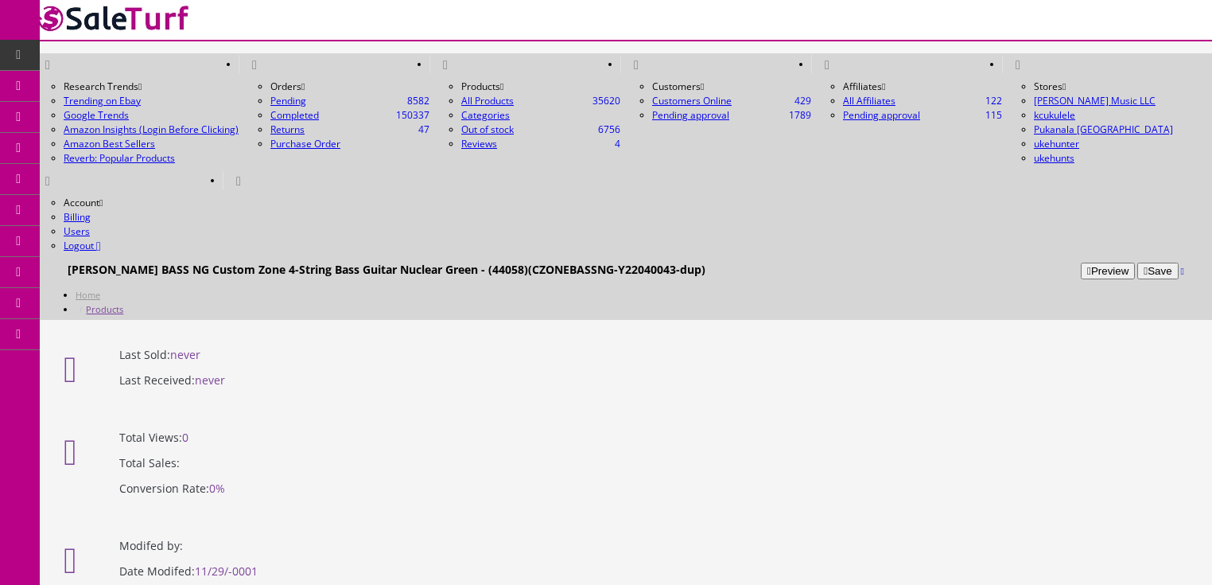
click at [1138, 263] on button "Save" at bounding box center [1158, 271] width 41 height 17
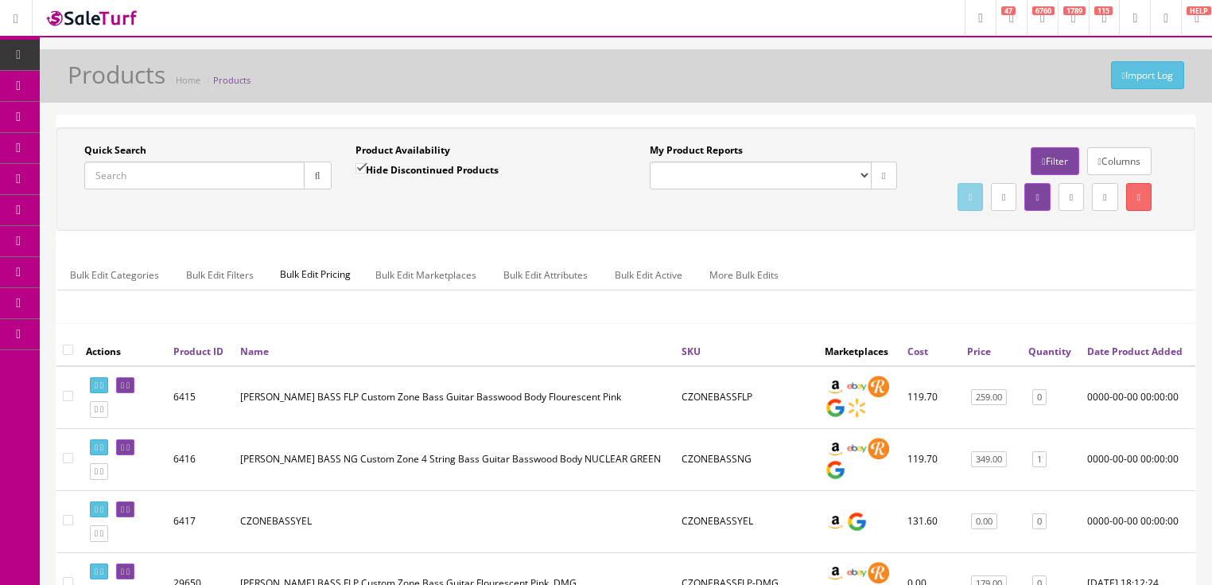
click at [234, 174] on input "Quick Search" at bounding box center [194, 176] width 220 height 28
paste input "CZONEBASSNG-Y22051381"
type input "CZONEBASSNG-Y22051381"
click at [318, 176] on icon "button" at bounding box center [318, 176] width 6 height 10
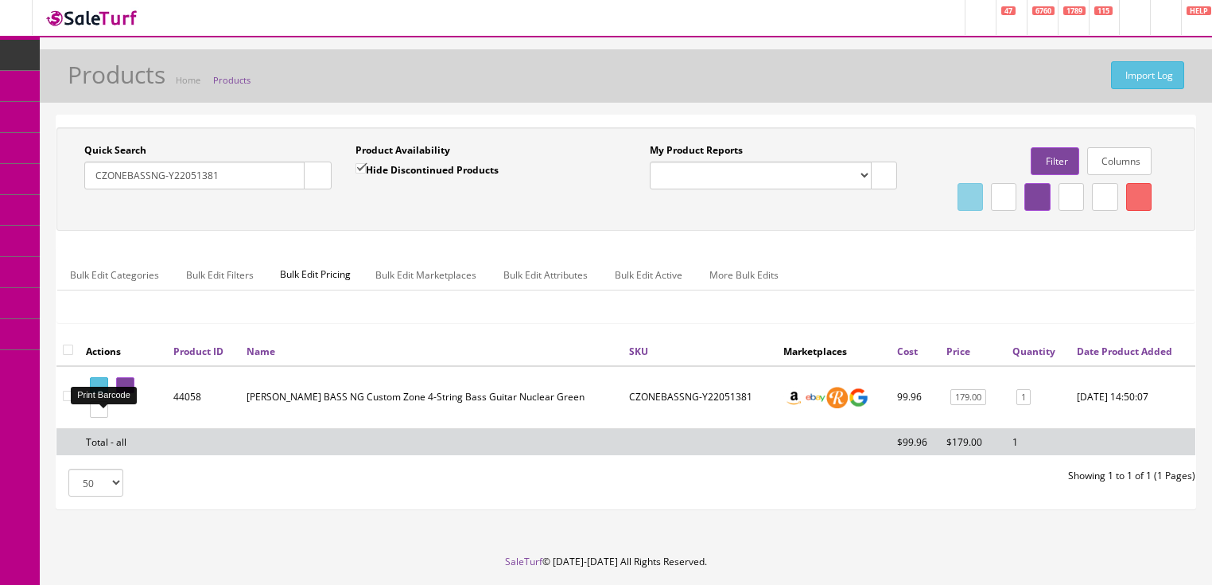
click at [103, 390] on icon at bounding box center [101, 385] width 3 height 9
click at [103, 414] on icon at bounding box center [101, 409] width 3 height 9
